Goal: Task Accomplishment & Management: Use online tool/utility

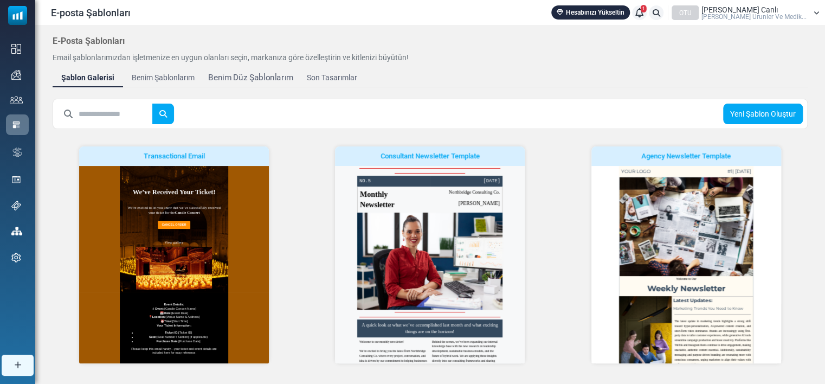
click at [253, 83] on div "Benim Düz Şablonlarım" at bounding box center [250, 78] width 85 height 12
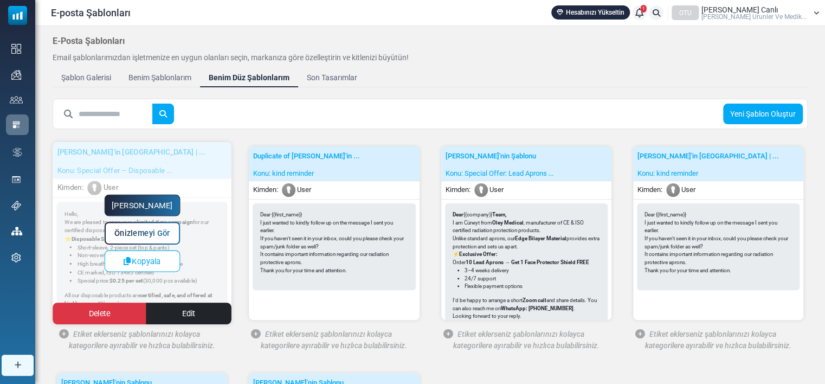
click at [155, 201] on link "Yapmaya Başla" at bounding box center [142, 206] width 76 height 22
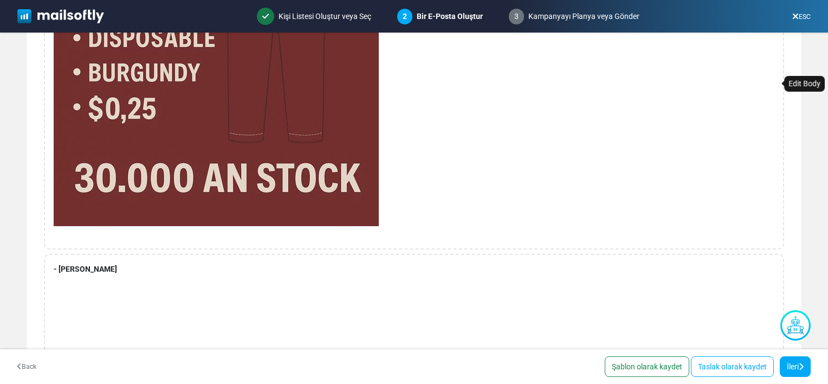
scroll to position [283, 0]
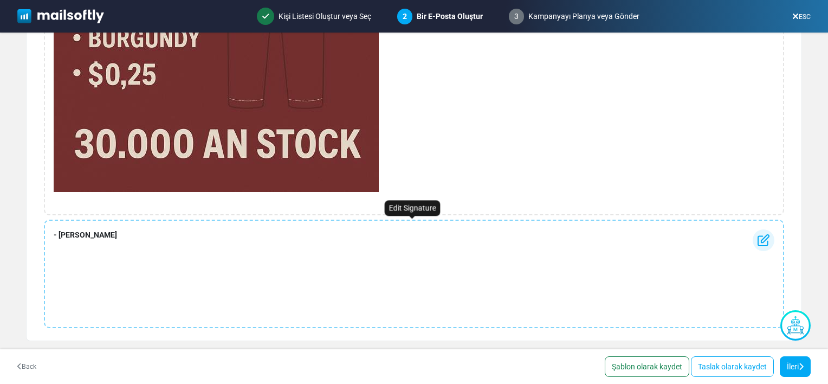
click at [91, 230] on div "- leyla ipek" at bounding box center [414, 273] width 740 height 108
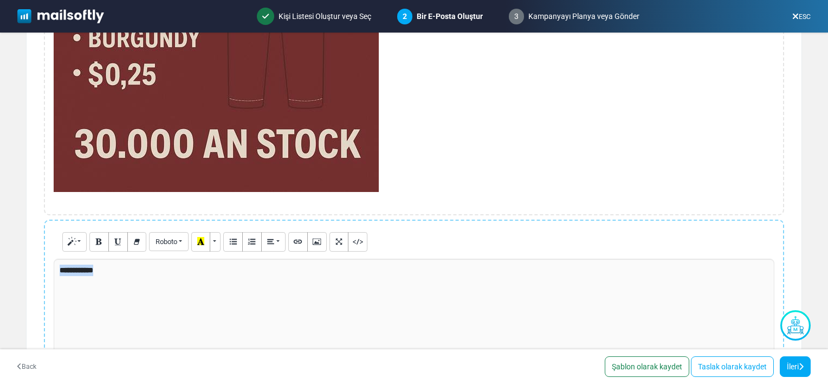
drag, startPoint x: 106, startPoint y: 270, endPoint x: 33, endPoint y: 263, distance: 74.0
click at [33, 263] on div "Hello, We are pleased to announce a limited-time campaign for our certified dis…" at bounding box center [414, 190] width 775 height 492
click at [110, 283] on div at bounding box center [414, 340] width 721 height 163
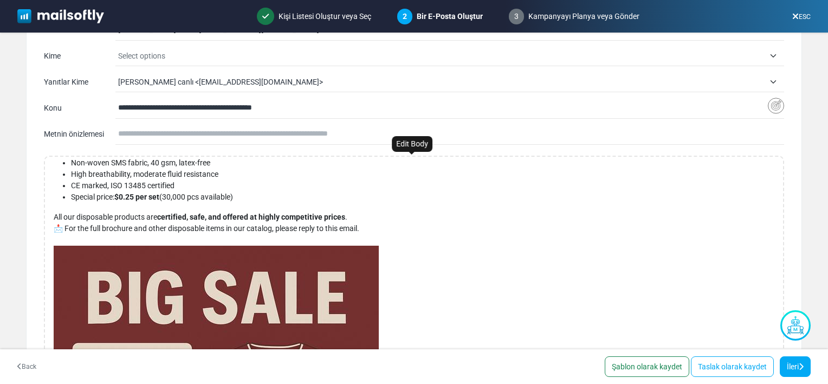
scroll to position [0, 0]
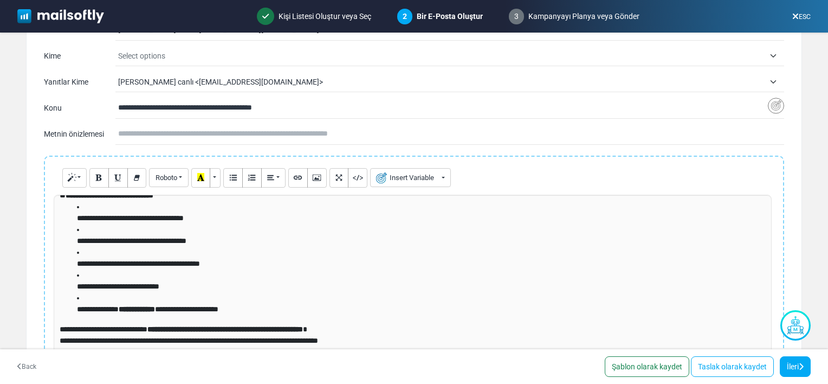
scroll to position [37, 0]
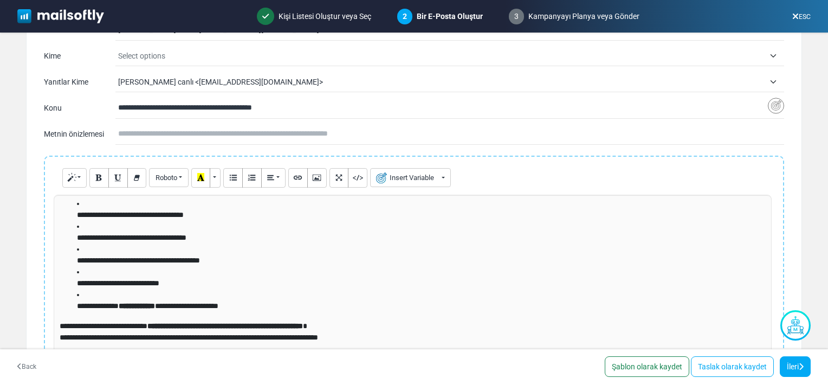
click at [390, 269] on li "**********" at bounding box center [420, 277] width 686 height 23
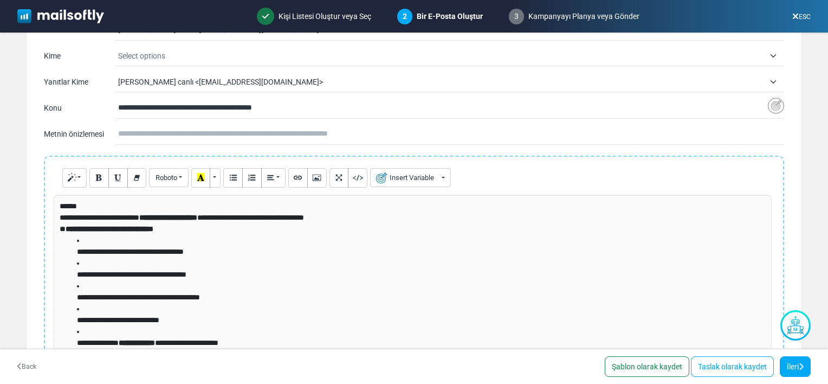
scroll to position [47, 0]
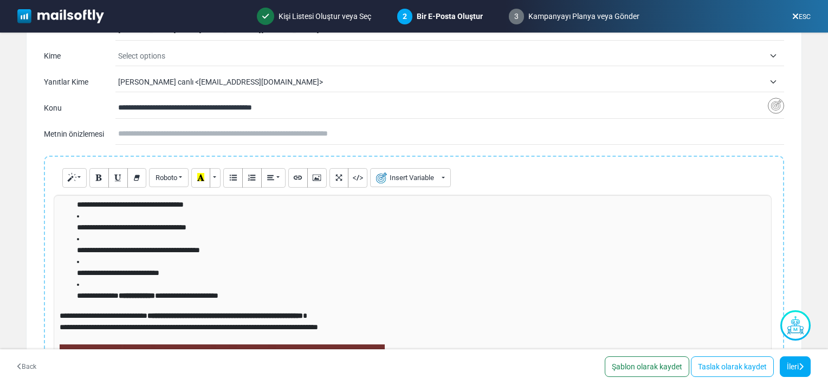
click at [191, 273] on p "**********" at bounding box center [420, 272] width 686 height 11
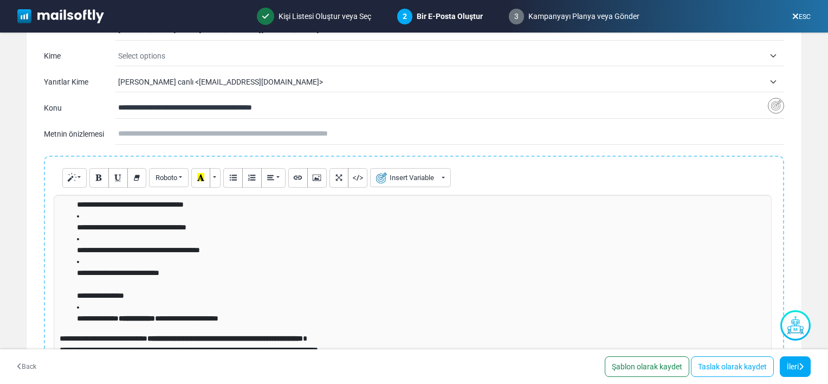
click at [303, 341] on strong "**********" at bounding box center [225, 338] width 156 height 8
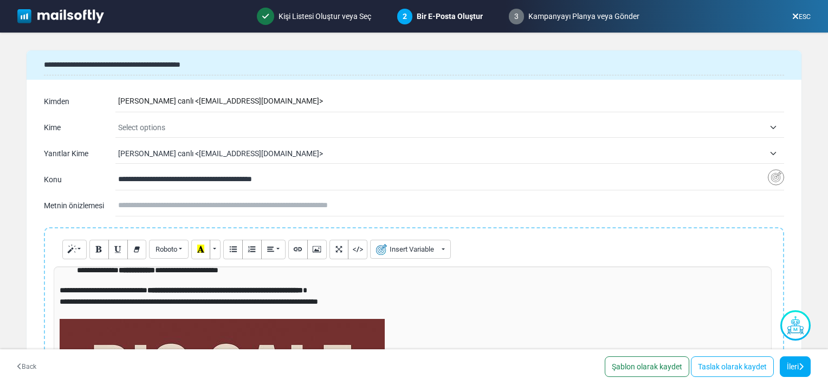
scroll to position [163, 0]
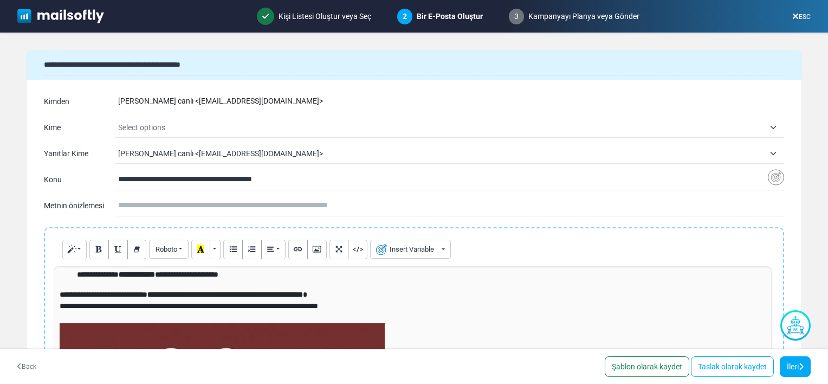
click at [177, 117] on div "**********" at bounding box center [414, 153] width 775 height 130
click at [179, 130] on span "Select options" at bounding box center [441, 127] width 647 height 13
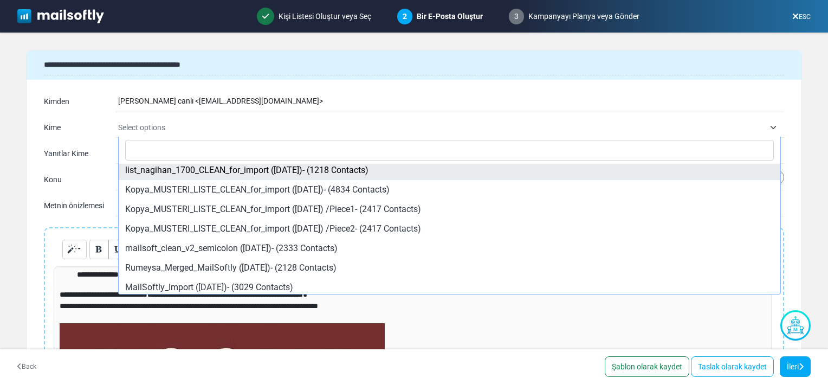
scroll to position [43, 0]
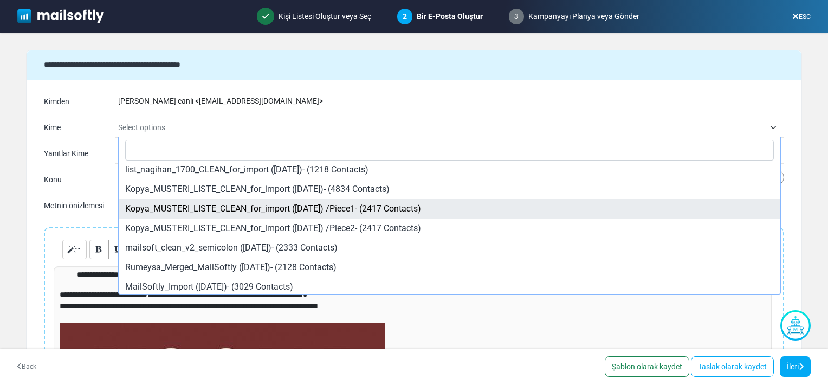
select select "*****"
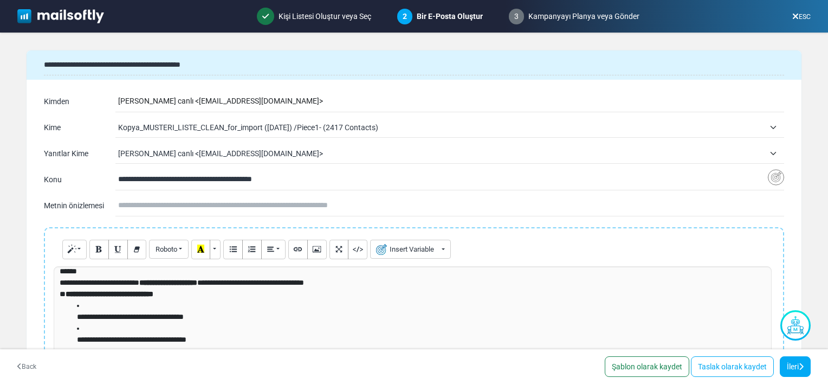
scroll to position [0, 0]
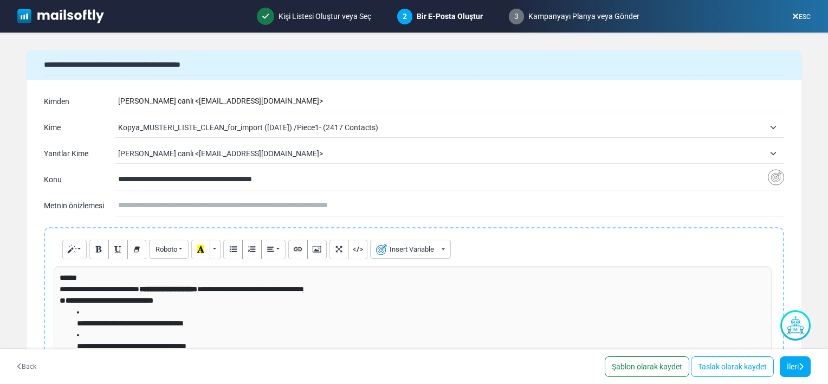
click at [243, 289] on p "**********" at bounding box center [411, 288] width 703 height 11
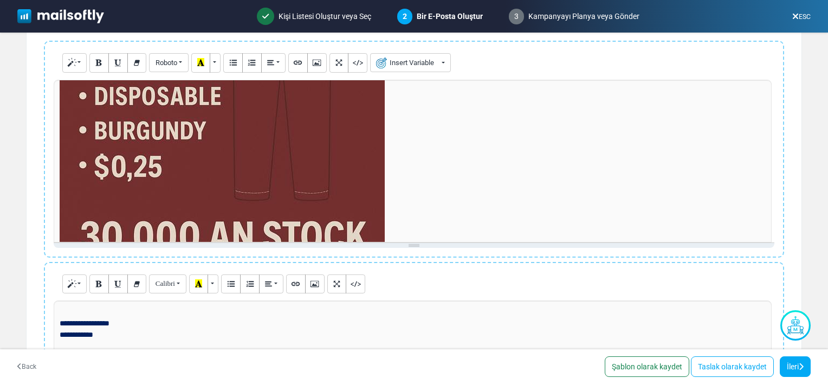
scroll to position [573, 0]
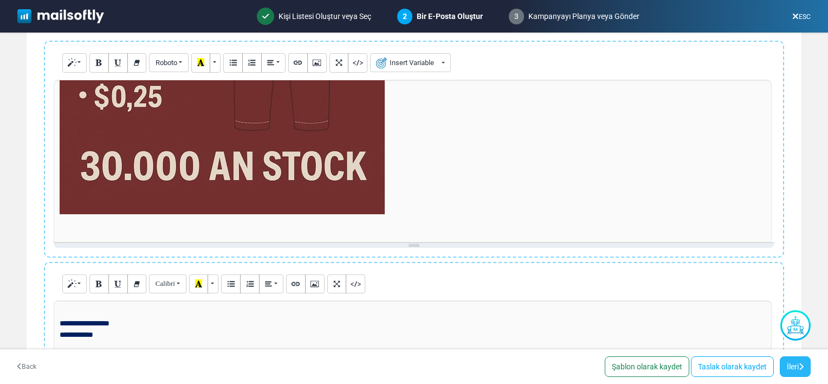
click at [788, 364] on link "İleri" at bounding box center [795, 366] width 31 height 21
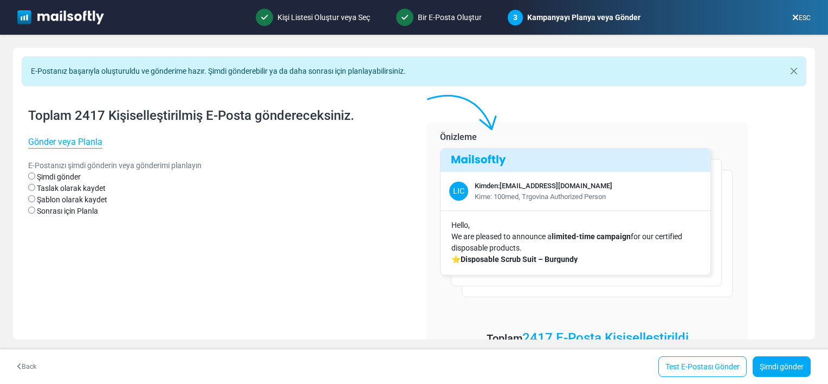
drag, startPoint x: 699, startPoint y: 370, endPoint x: 677, endPoint y: 366, distance: 22.5
click at [677, 366] on link "Test E-Postası Gönder" at bounding box center [702, 366] width 88 height 21
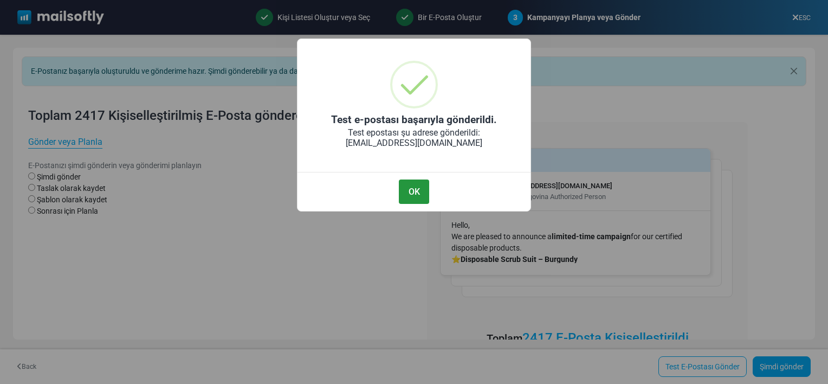
click at [408, 192] on button "OK" at bounding box center [414, 191] width 30 height 24
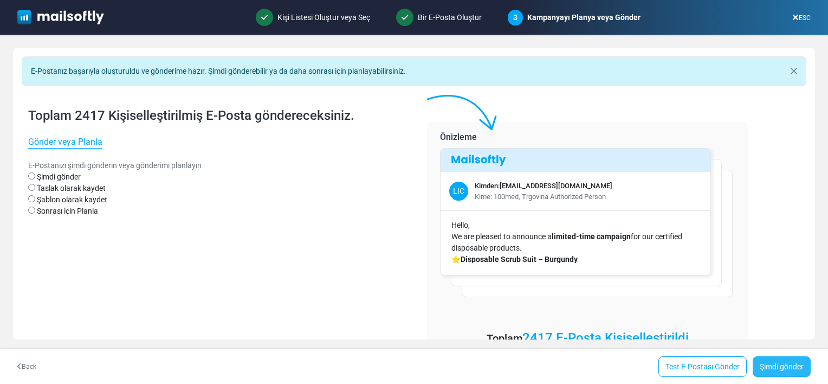
click at [770, 362] on link "Şimdi gönder" at bounding box center [782, 366] width 58 height 21
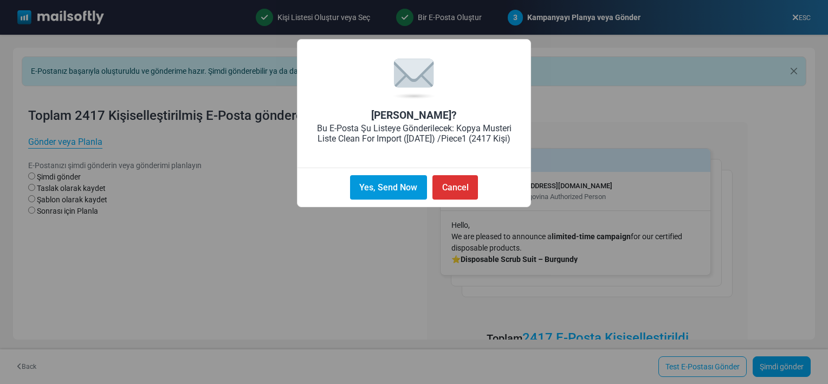
click at [385, 197] on button "Yes, Send Now" at bounding box center [388, 187] width 77 height 24
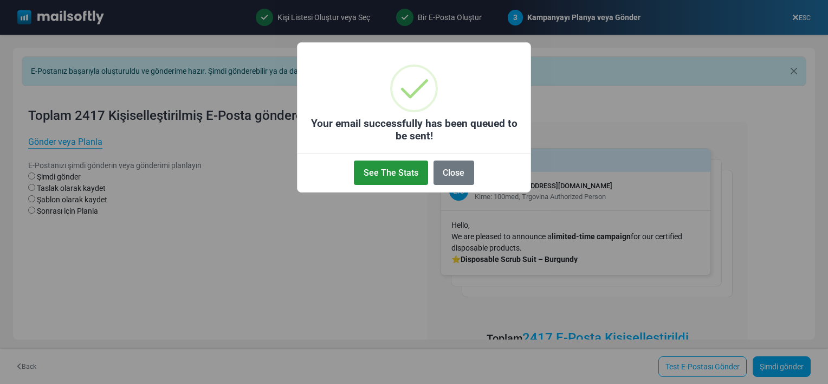
click at [369, 173] on button "See The Stats" at bounding box center [391, 172] width 74 height 24
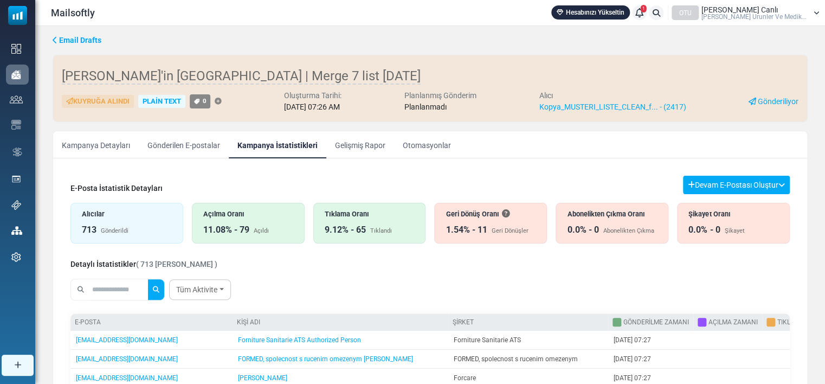
click at [513, 163] on div "Konu Kimden Yanıtlar Kime Kime Special Offer – Disposable ... leyla ipek canlı …" at bounding box center [430, 311] width 754 height 307
click at [628, 146] on ul "Kampanya Detayları Gönderilen E-postalar Kampanya İstatistikleri Gelişmiş Rapor…" at bounding box center [430, 144] width 754 height 27
click at [499, 267] on div "Detaylı İstatistikler ( 713 Kişi Bulundu )" at bounding box center [429, 263] width 719 height 14
click at [635, 141] on ul "Kampanya Detayları Gönderilen E-postalar Kampanya İstatistikleri Gelişmiş Rapor…" at bounding box center [430, 144] width 754 height 27
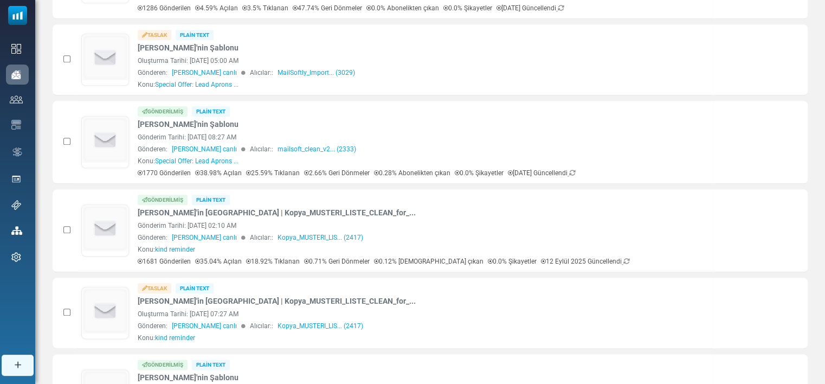
scroll to position [443, 0]
click at [685, 267] on td "Gönderilmiş Plain Text [PERSON_NAME]'in [GEOGRAPHIC_DATA] | Kopya_MUSTERI_LISTE…" at bounding box center [394, 231] width 637 height 83
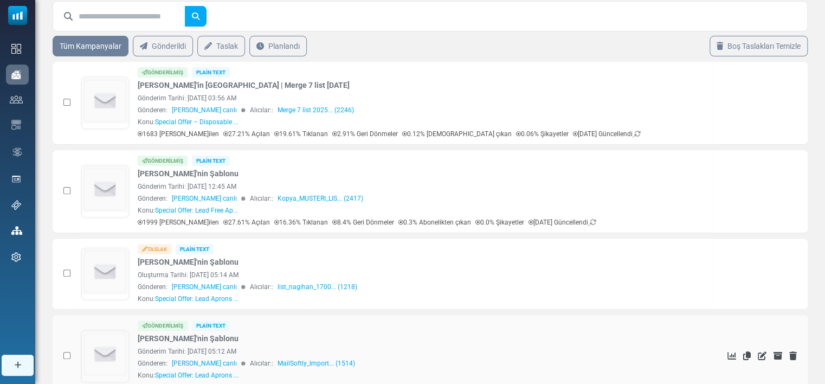
scroll to position [40, 0]
